Goal: Task Accomplishment & Management: Use online tool/utility

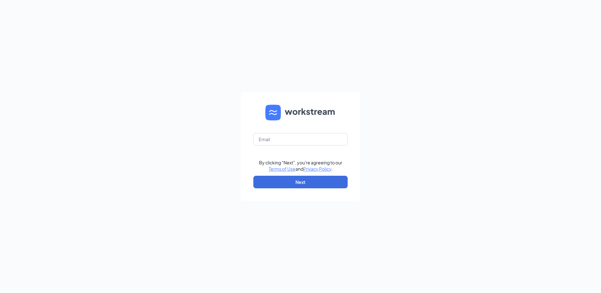
click at [276, 147] on form "By clicking "Next", you're agreeing to our Terms of Use and Privacy Policy . Ne…" at bounding box center [300, 146] width 119 height 109
click at [279, 141] on input "text" at bounding box center [300, 139] width 94 height 13
type input "[EMAIL_ADDRESS][DOMAIN_NAME]"
click at [278, 178] on button "Next" at bounding box center [300, 182] width 94 height 13
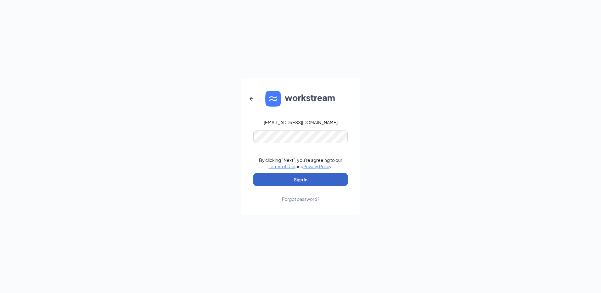
click at [270, 180] on button "Sign In" at bounding box center [300, 179] width 94 height 13
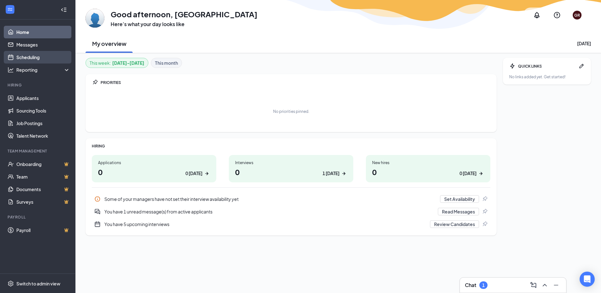
click at [36, 61] on link "Scheduling" at bounding box center [43, 57] width 54 height 13
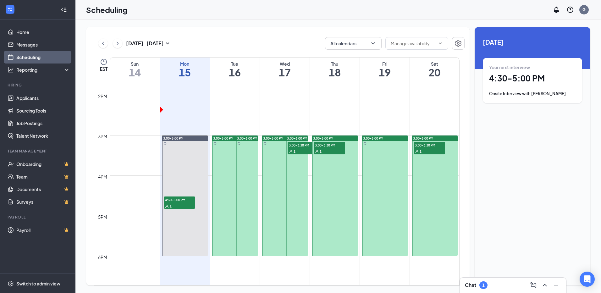
scroll to position [561, 0]
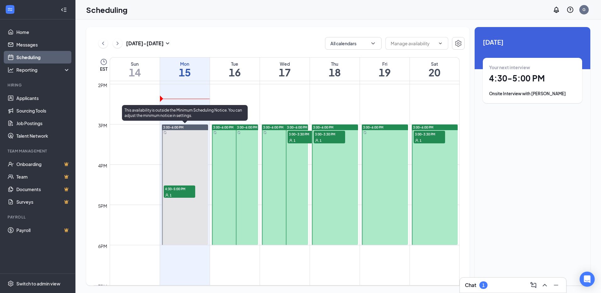
click at [181, 192] on div "1" at bounding box center [179, 195] width 31 height 6
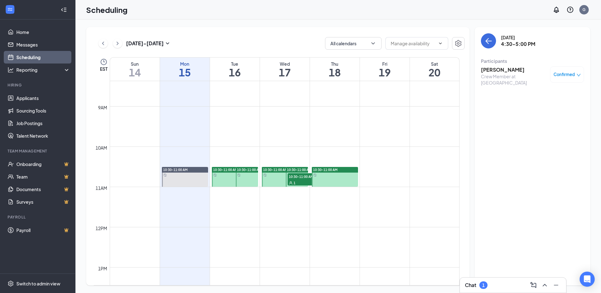
scroll to position [340, 0]
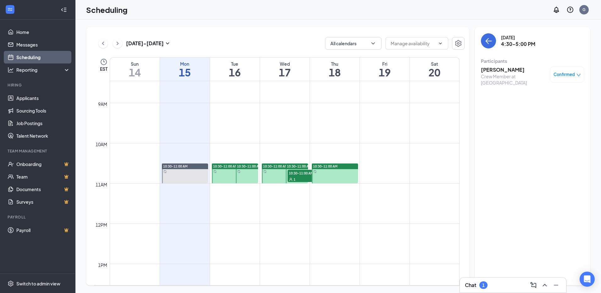
click at [300, 174] on span "10:30-11:00 AM" at bounding box center [303, 173] width 31 height 6
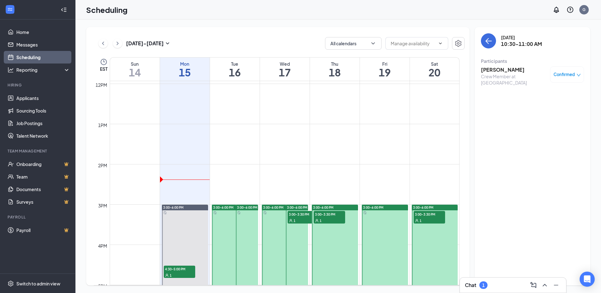
scroll to position [498, 0]
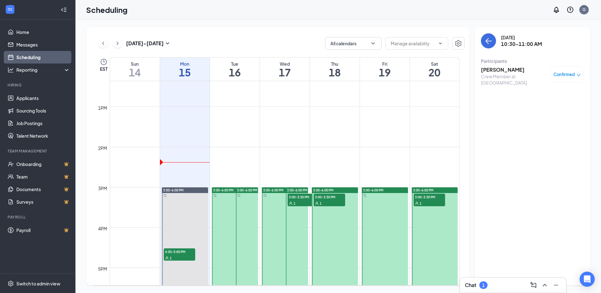
click at [293, 199] on span "3:00-3:30 PM" at bounding box center [303, 197] width 31 height 6
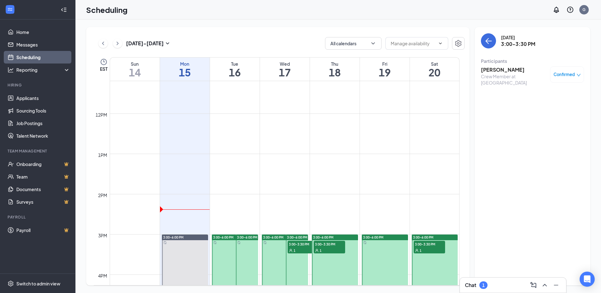
scroll to position [466, 0]
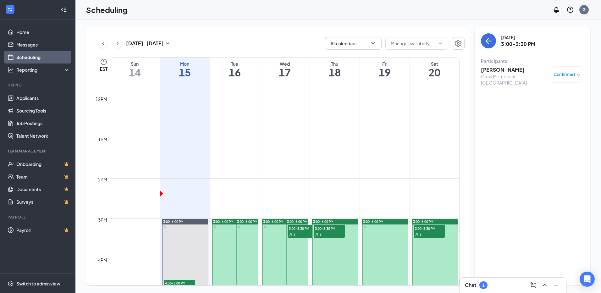
click at [322, 231] on span "3:00-3:30 PM" at bounding box center [329, 228] width 31 height 6
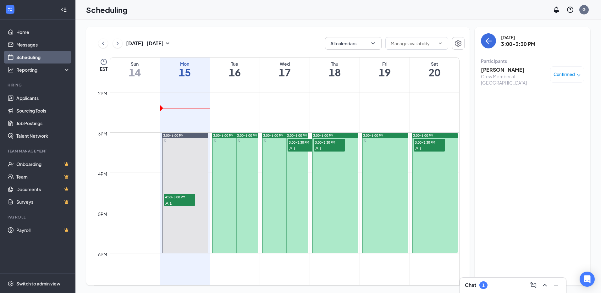
scroll to position [561, 0]
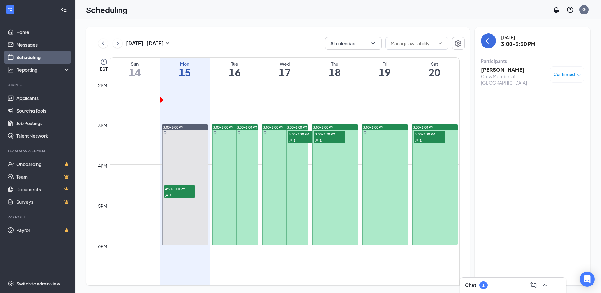
click at [434, 135] on span "3:00-3:30 PM" at bounding box center [429, 134] width 31 height 6
